Goal: Use online tool/utility: Use online tool/utility

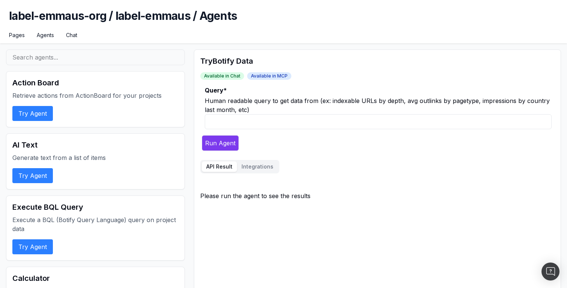
click at [52, 15] on h1 "label-emmaus-org / label-emmaus / Agents" at bounding box center [283, 20] width 549 height 22
click at [105, 15] on h1 "label-emmaus-org / label-emmaus / Agents" at bounding box center [283, 20] width 549 height 22
click at [129, 15] on h1 "label-emmaus-org / label-emmaus / Agents" at bounding box center [283, 20] width 549 height 22
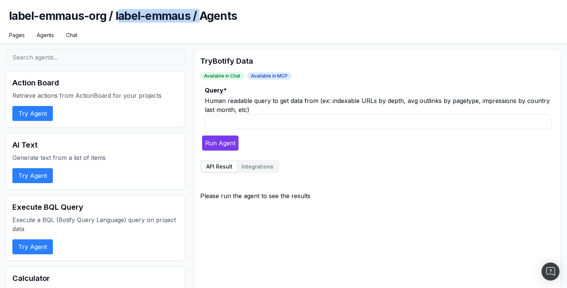
drag, startPoint x: 118, startPoint y: 18, endPoint x: 199, endPoint y: 18, distance: 81.4
click at [199, 18] on h1 "label-emmaus-org / label-emmaus / Agents" at bounding box center [283, 20] width 549 height 22
click at [223, 18] on h1 "label-emmaus-org / label-emmaus / Agents" at bounding box center [283, 20] width 549 height 22
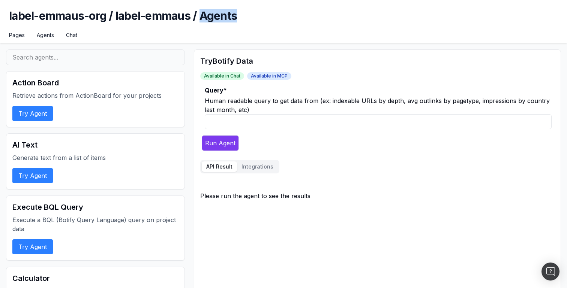
click at [235, 17] on h1 "label-emmaus-org / label-emmaus / Agents" at bounding box center [283, 20] width 549 height 22
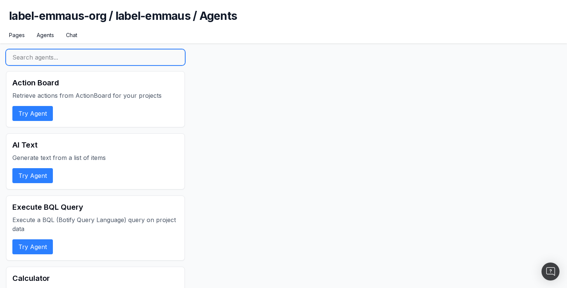
click at [66, 64] on input "text" at bounding box center [95, 57] width 179 height 16
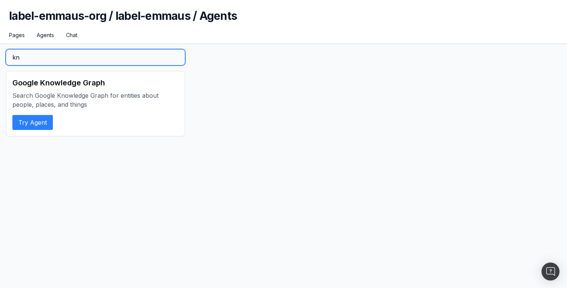
type input "kn"
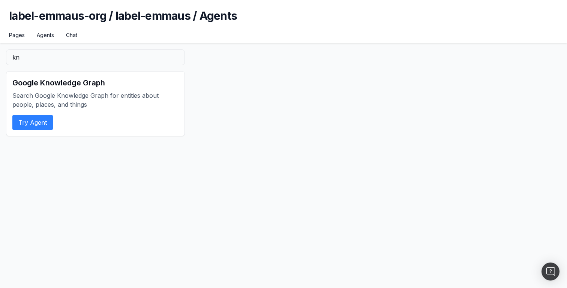
click at [41, 126] on button "Try Agent" at bounding box center [32, 122] width 40 height 15
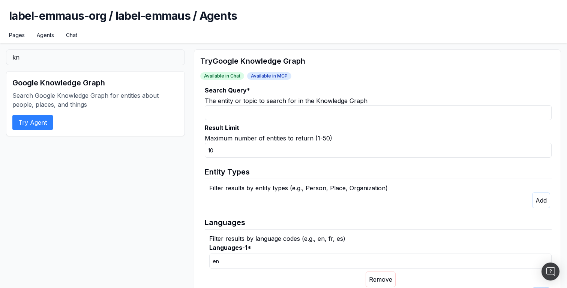
click at [232, 114] on input "Search Query *" at bounding box center [378, 112] width 347 height 15
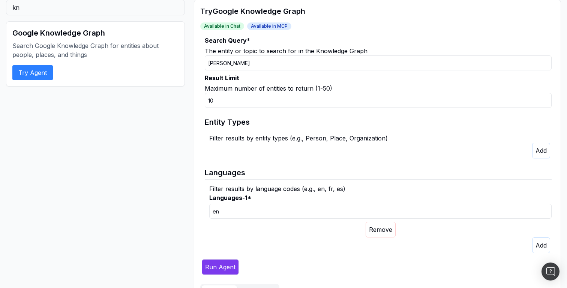
scroll to position [71, 0]
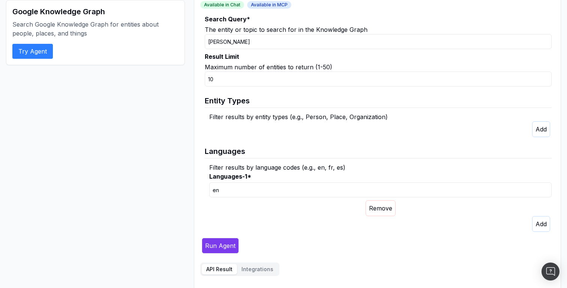
type input "taylor swift"
click at [238, 241] on div "Run Agent" at bounding box center [375, 246] width 351 height 16
click at [220, 241] on button "Run Agent" at bounding box center [220, 246] width 37 height 16
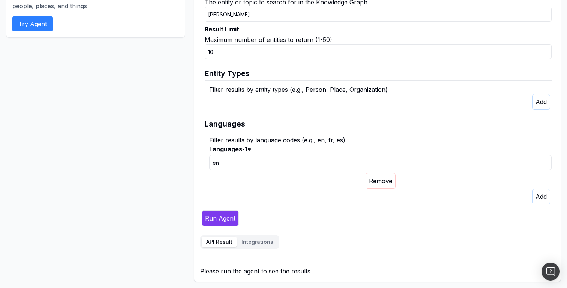
click at [222, 217] on button "Run Agent" at bounding box center [220, 219] width 37 height 16
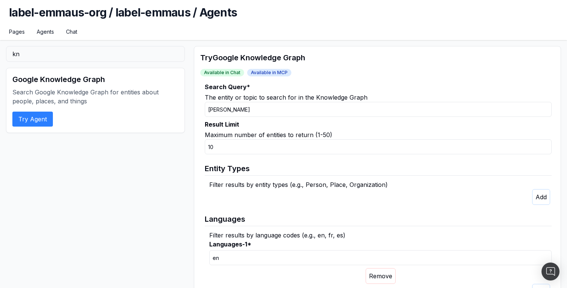
scroll to position [0, 0]
